Goal: Book appointment/travel/reservation

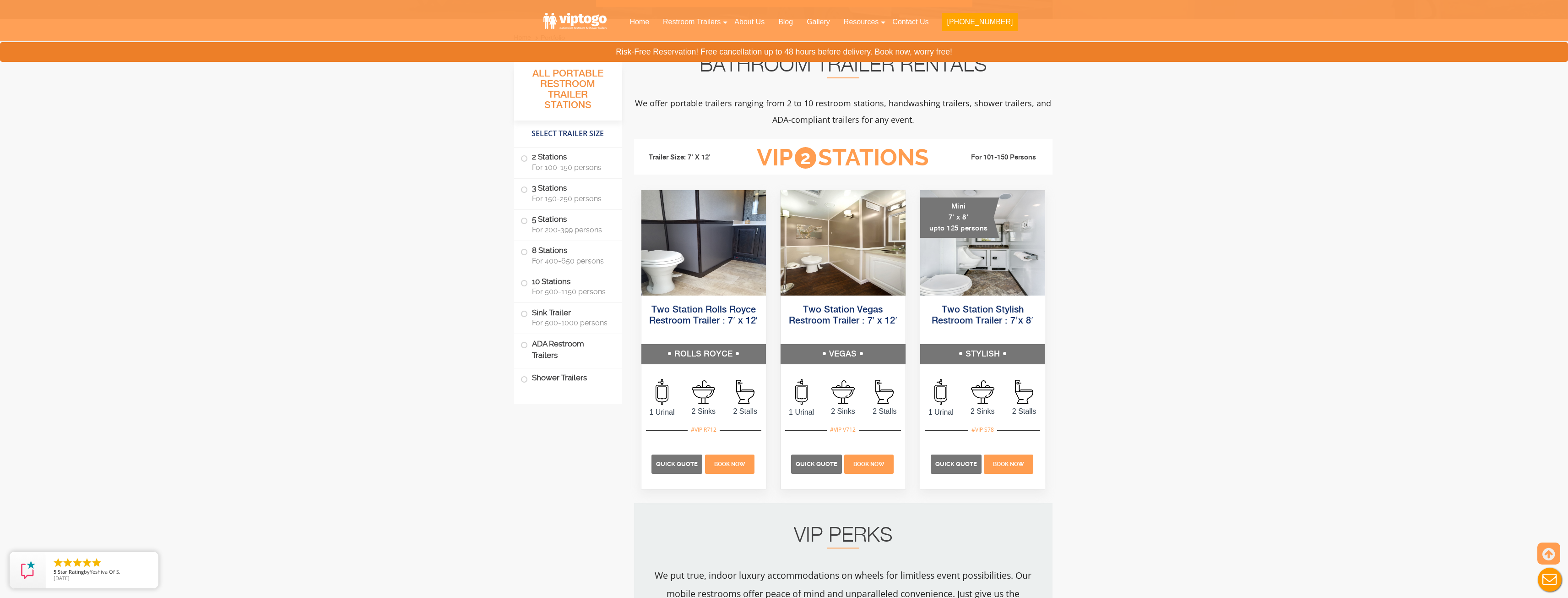
scroll to position [321, 0]
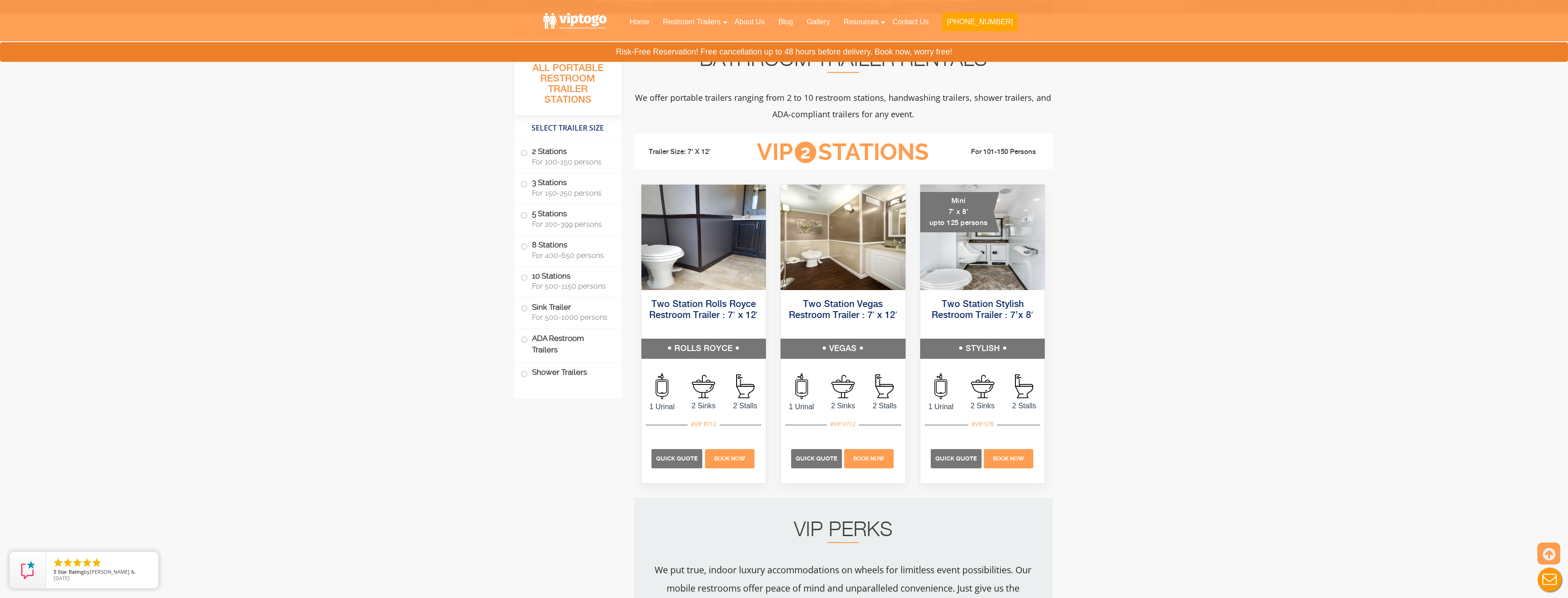
click at [528, 277] on label "10 Stations For 500-1150 persons" at bounding box center [568, 280] width 95 height 28
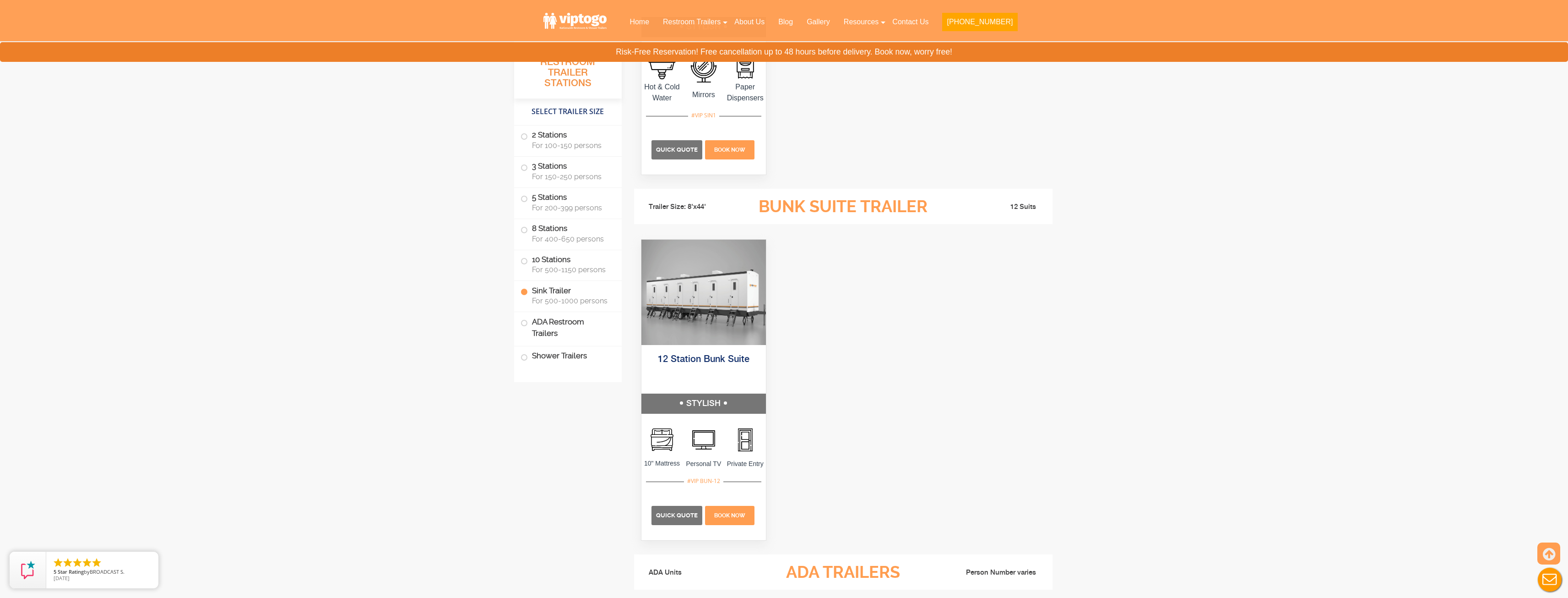
scroll to position [2710, 0]
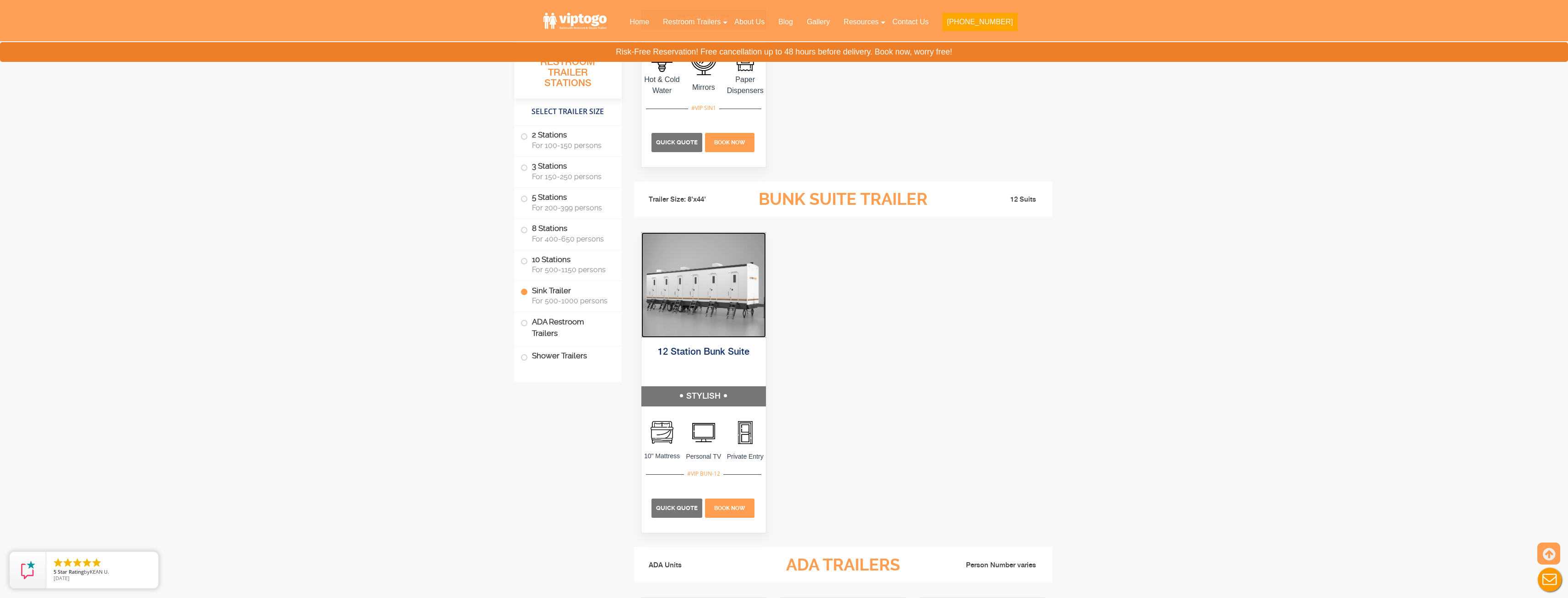
click at [723, 323] on img at bounding box center [704, 285] width 125 height 105
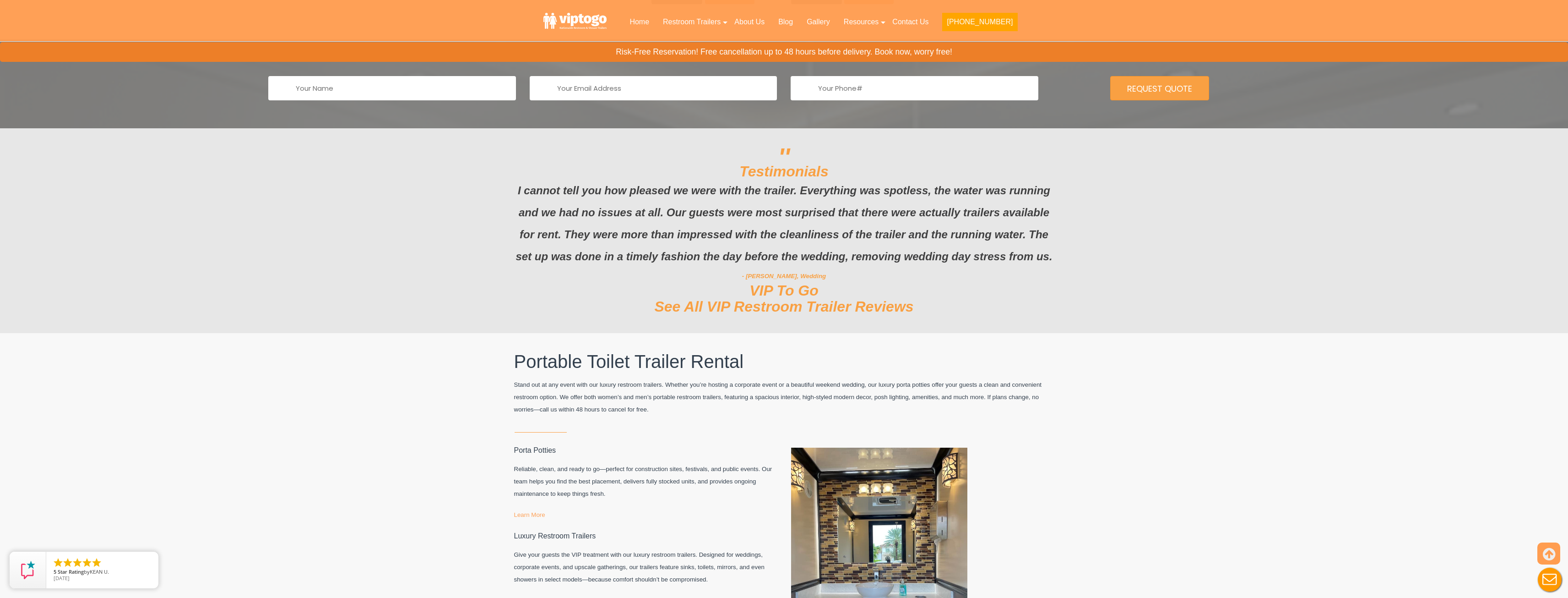
scroll to position [4627, 0]
